Goal: Task Accomplishment & Management: Use online tool/utility

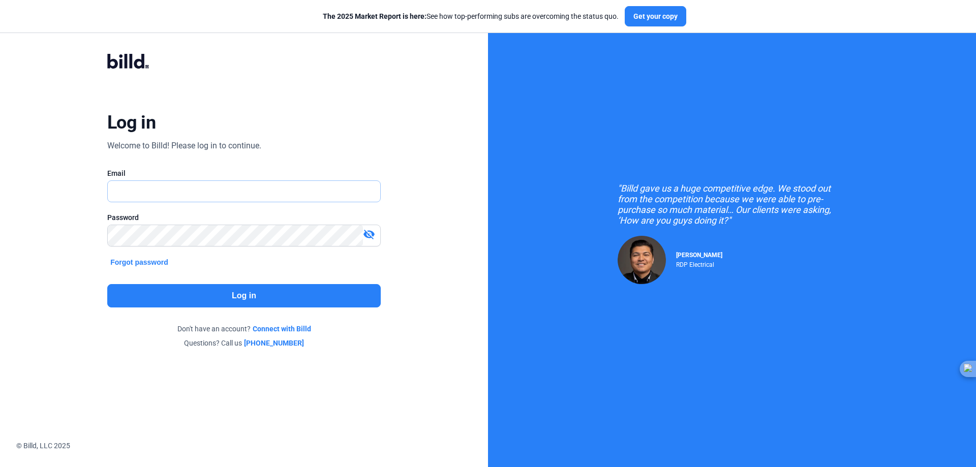
type input "[EMAIL_ADDRESS][DOMAIN_NAME]"
click at [196, 291] on button "Log in" at bounding box center [244, 295] width 274 height 23
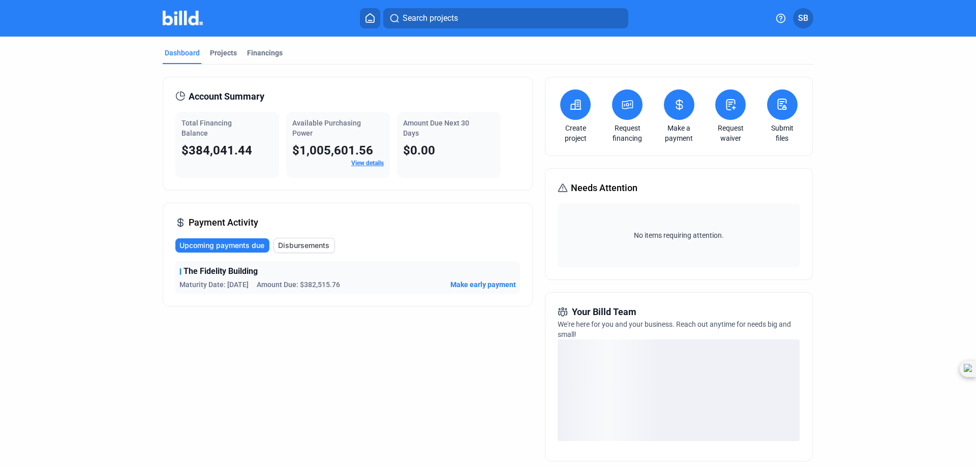
click at [791, 101] on button at bounding box center [782, 105] width 31 height 31
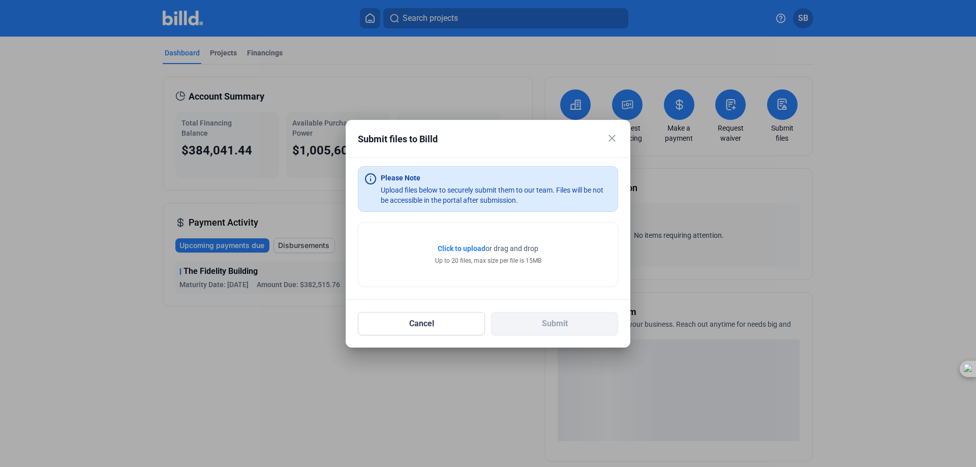
click at [448, 246] on span "Click to upload" at bounding box center [462, 249] width 48 height 8
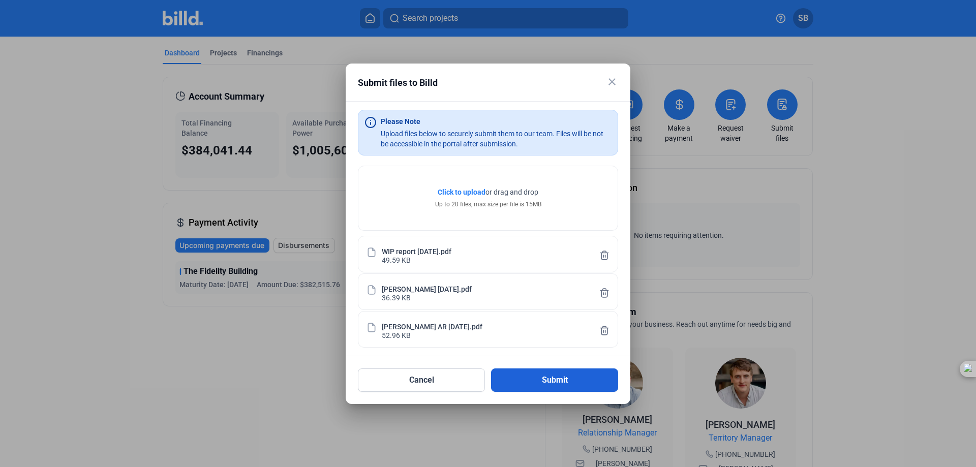
click at [564, 377] on button "Submit" at bounding box center [554, 380] width 127 height 23
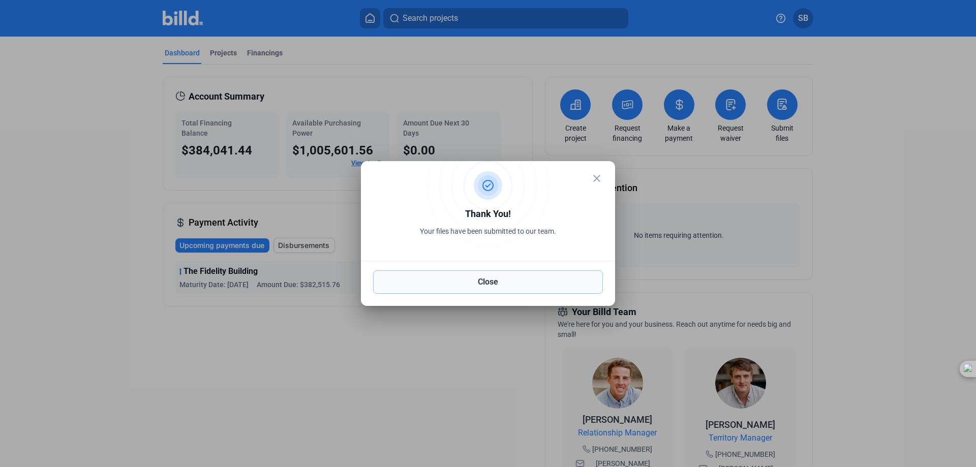
click at [551, 287] on button "Close" at bounding box center [488, 282] width 230 height 23
